Goal: Navigation & Orientation: Find specific page/section

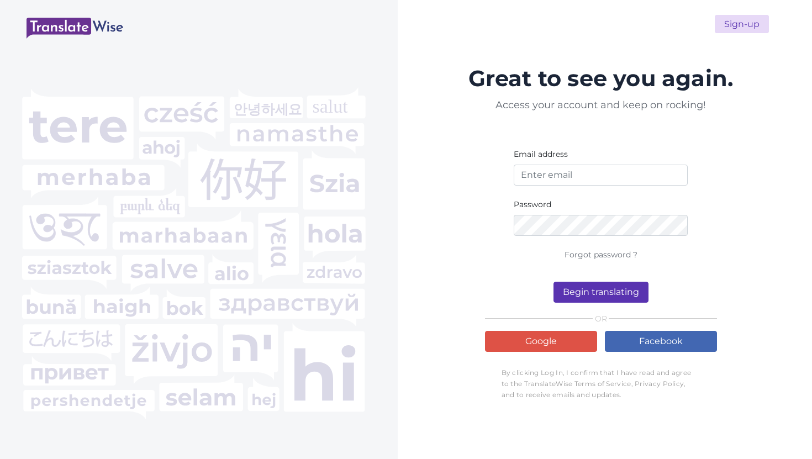
click at [510, 329] on div "Great to see you again. Access your account and keep on rocking! Email address …" at bounding box center [601, 233] width 232 height 348
click at [506, 337] on link "Google" at bounding box center [541, 341] width 112 height 21
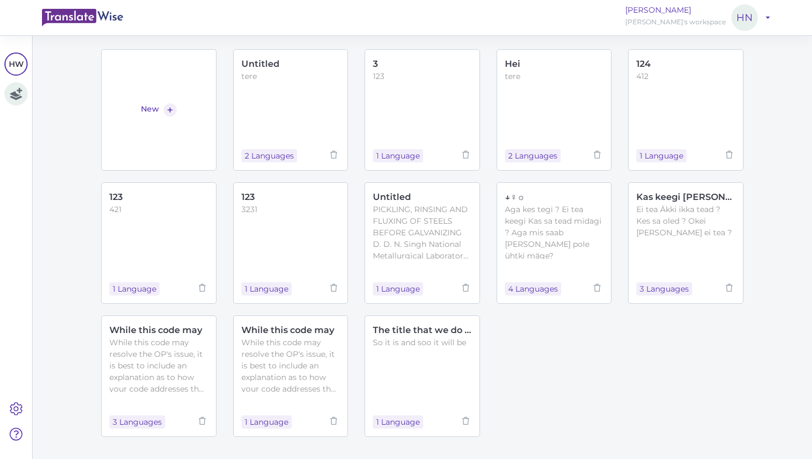
click at [67, 7] on div "Hans Niinemäe Hans Niinemäe's workspace HN Log out" at bounding box center [406, 17] width 728 height 27
click at [67, 12] on img at bounding box center [82, 18] width 81 height 18
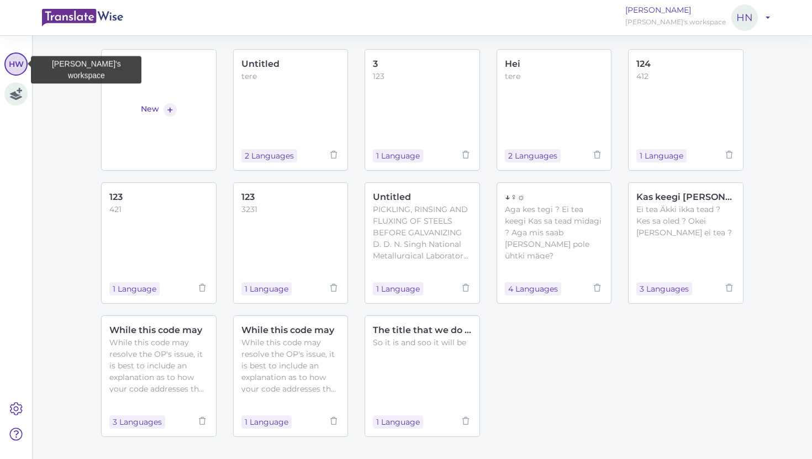
click at [18, 60] on link "HW" at bounding box center [15, 63] width 23 height 23
